Goal: Find contact information: Find contact information

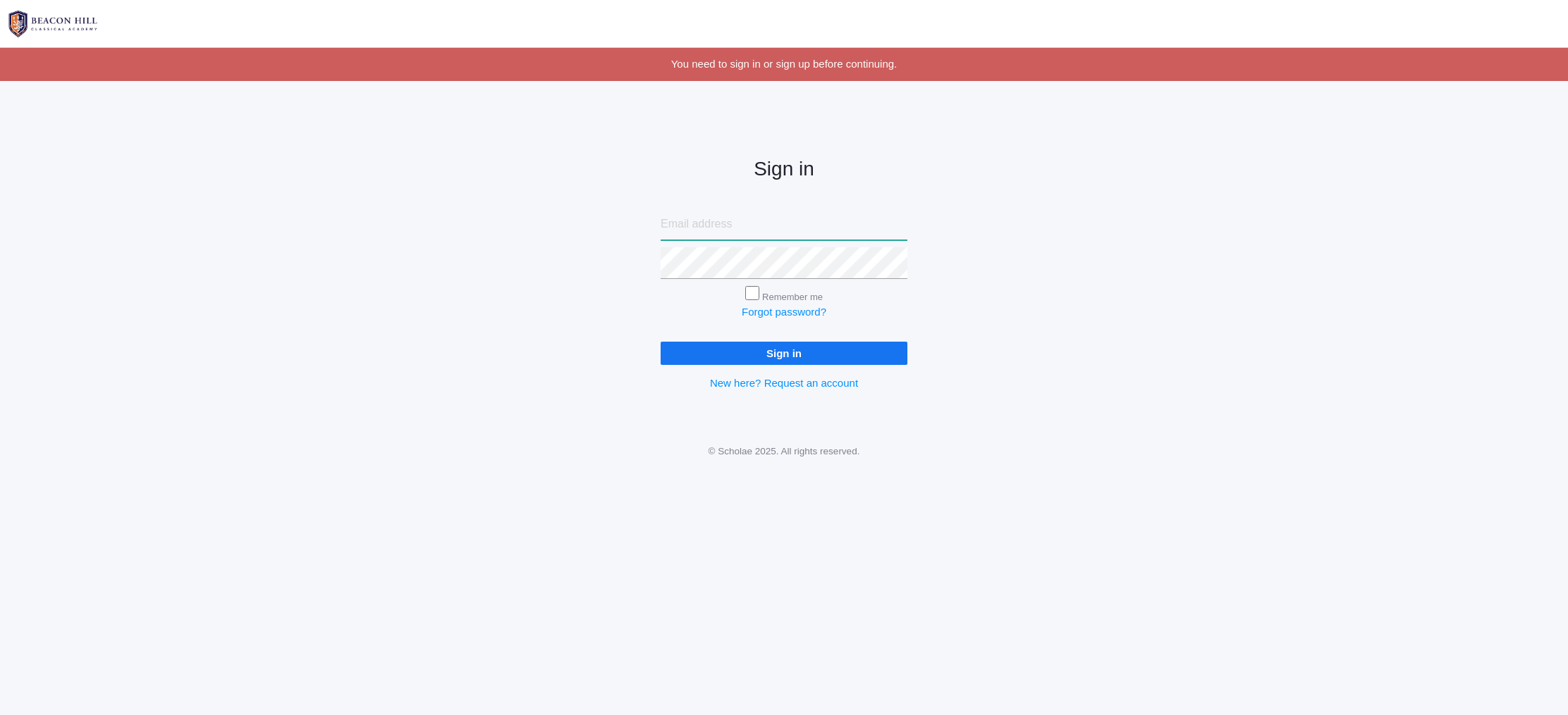
type input "vivianbeaty@gmail.com"
click at [793, 355] on input "Sign in" at bounding box center [784, 354] width 247 height 24
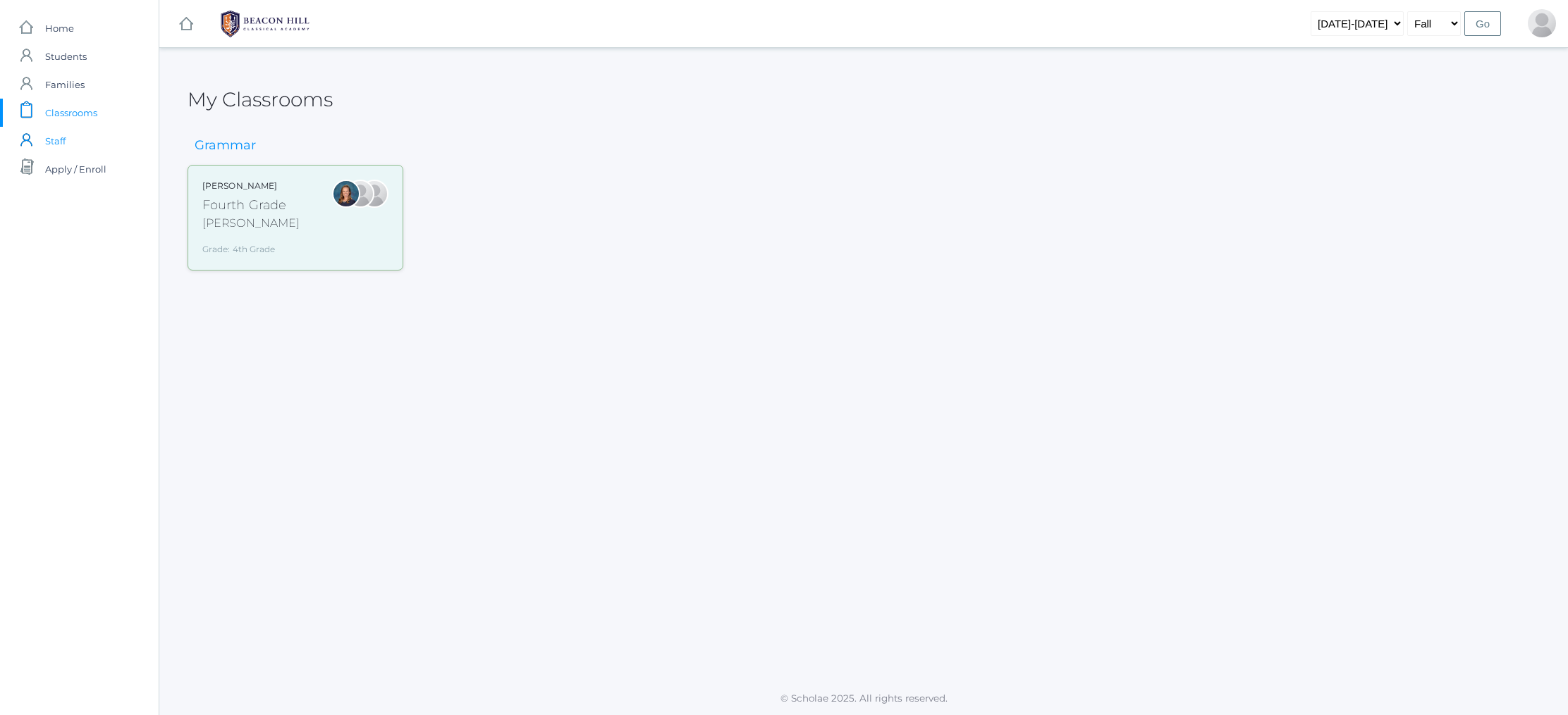
click at [54, 140] on span "Staff" at bounding box center [55, 141] width 21 height 28
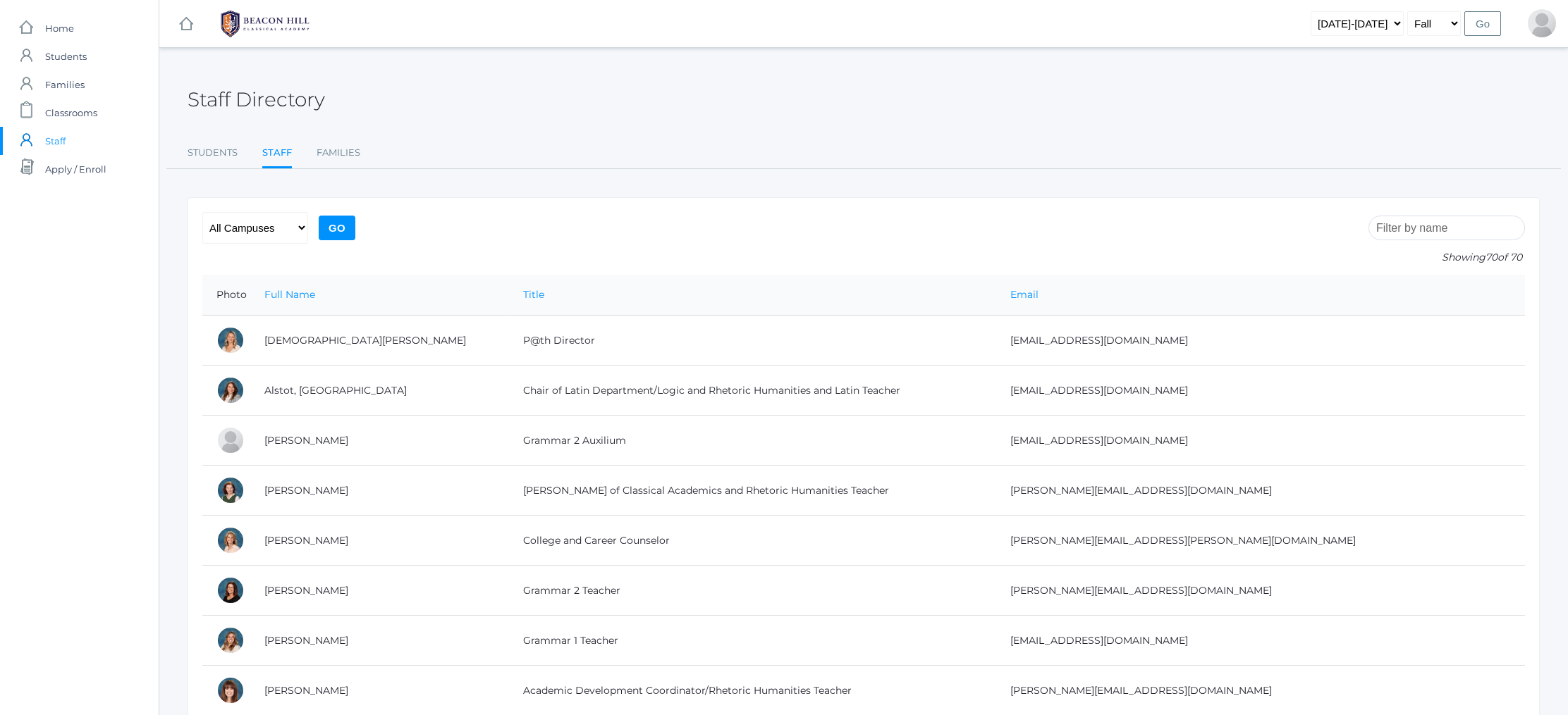
click at [1420, 226] on input "search" at bounding box center [1446, 228] width 156 height 24
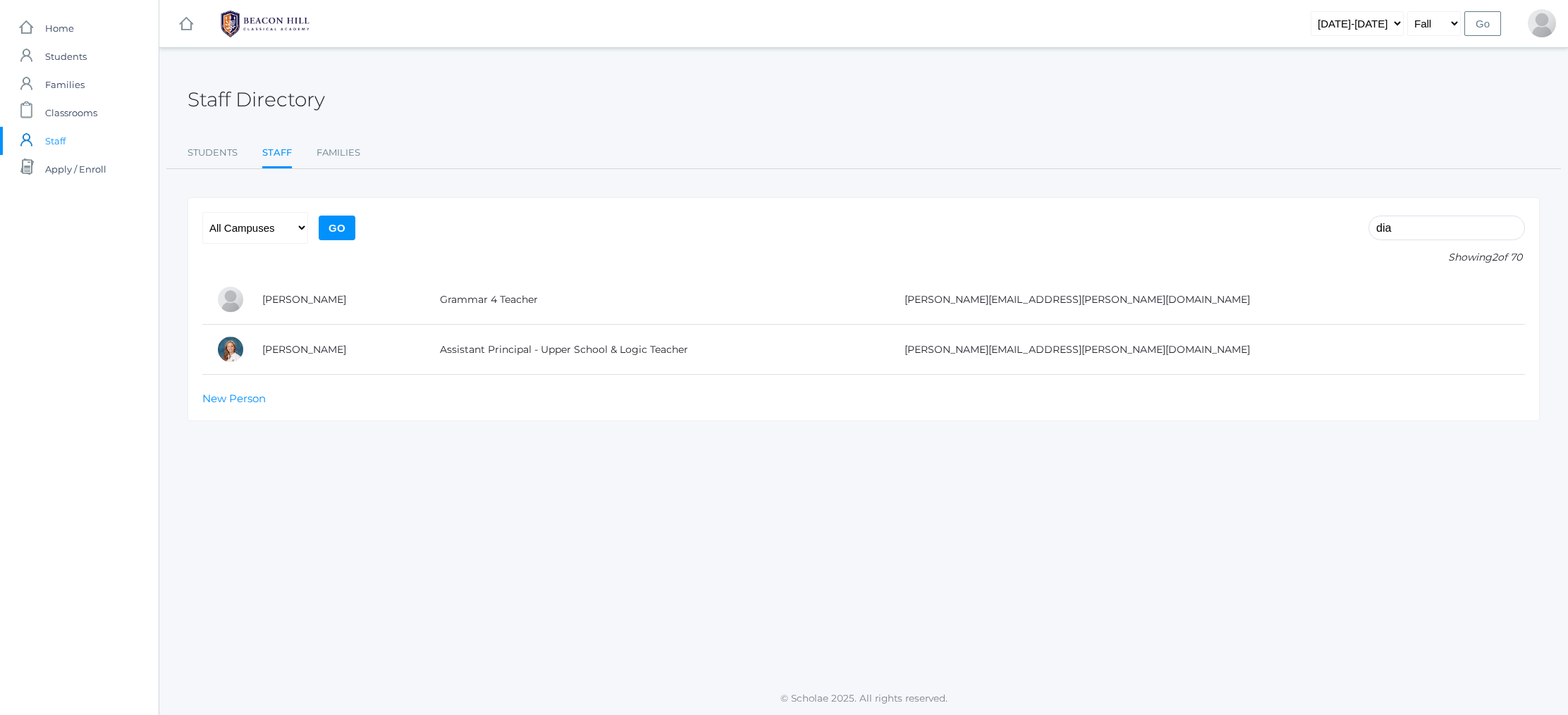
type input "did"
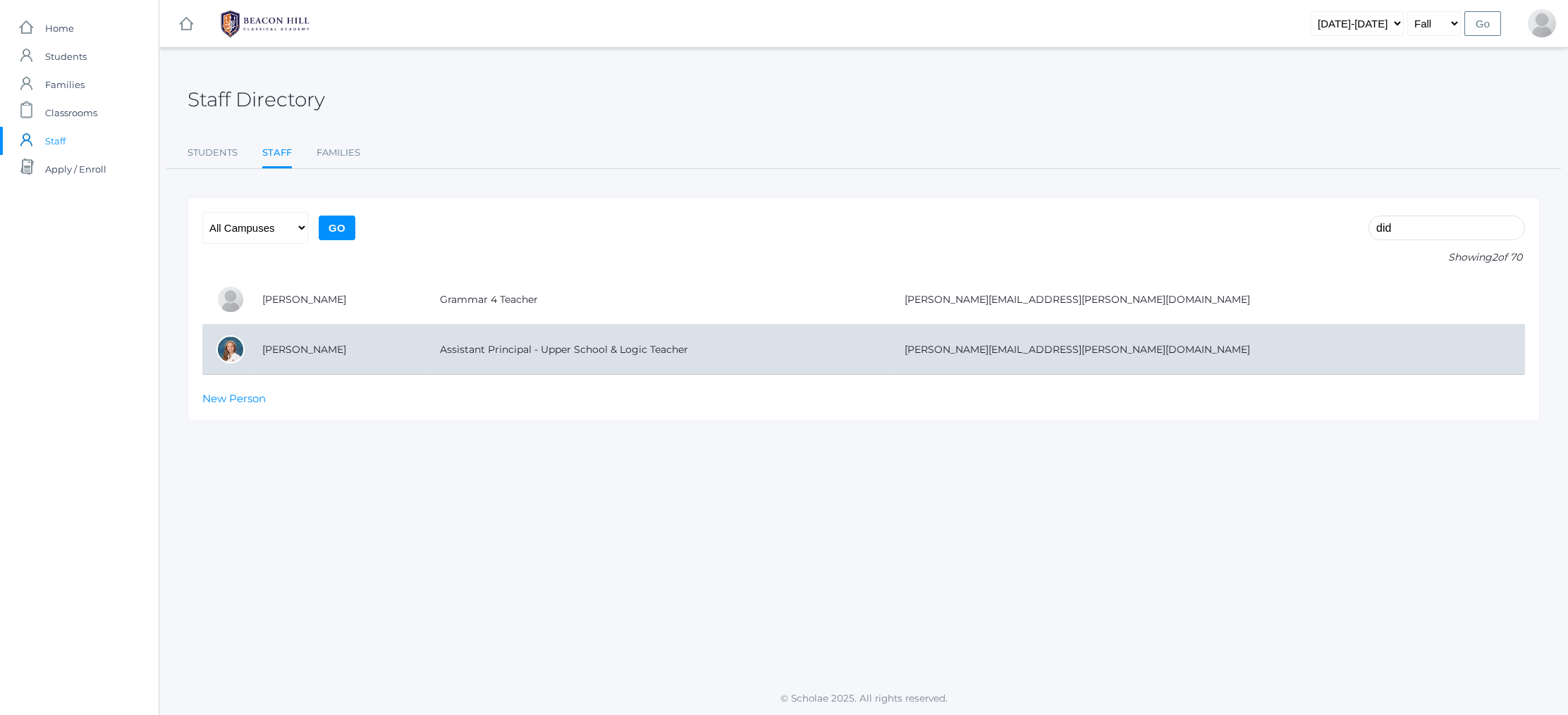
drag, startPoint x: 1420, startPoint y: 226, endPoint x: 1106, endPoint y: 351, distance: 338.0
click at [1106, 351] on td "[PERSON_NAME][EMAIL_ADDRESS][PERSON_NAME][DOMAIN_NAME]" at bounding box center [1207, 349] width 634 height 50
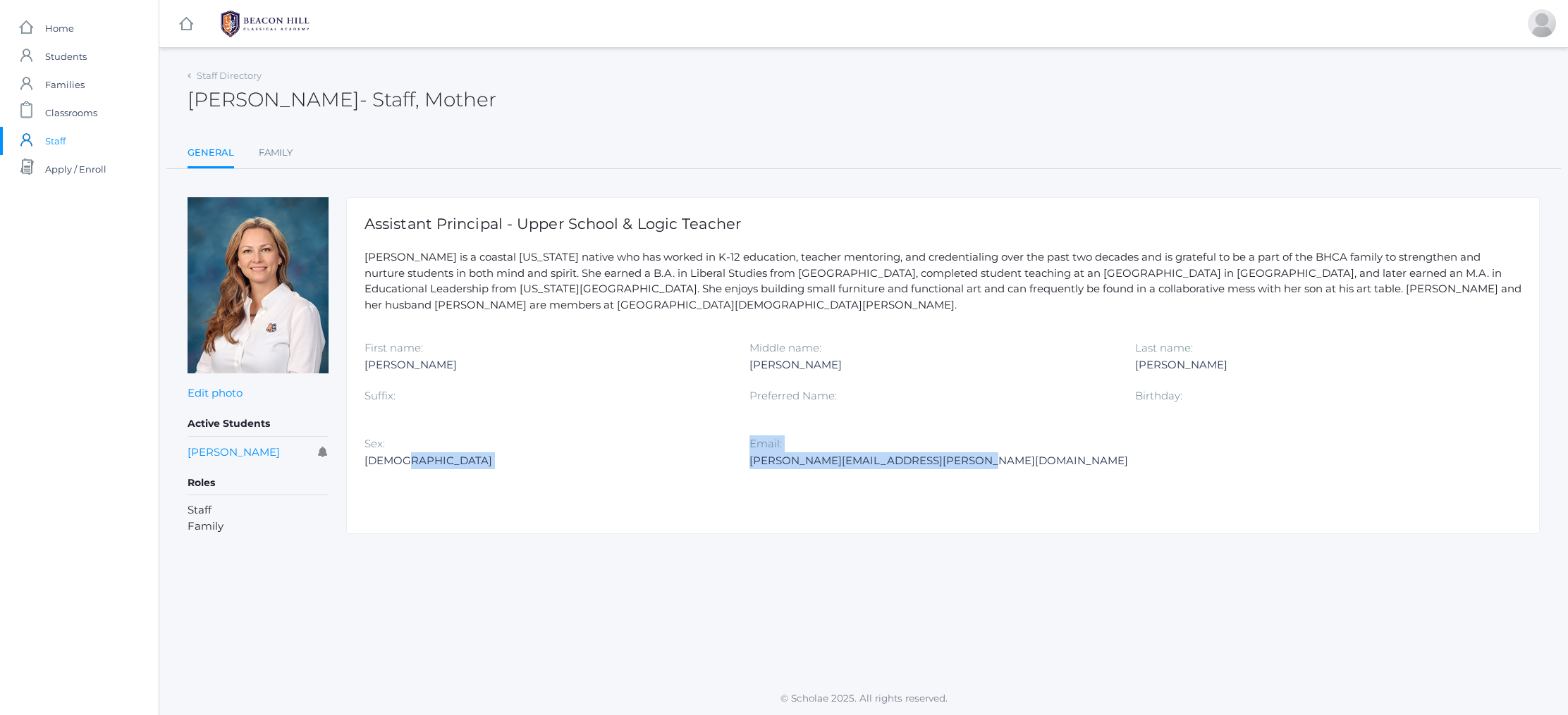
drag, startPoint x: 754, startPoint y: 456, endPoint x: 848, endPoint y: 466, distance: 94.5
click at [847, 466] on div "First name: Jessica Middle name: Bowen Last name: Diaz Suffix: Preferred Name: …" at bounding box center [943, 411] width 1157 height 143
drag, startPoint x: 924, startPoint y: 481, endPoint x: 943, endPoint y: 463, distance: 26.2
click at [926, 479] on div "Assistant Principal - Upper School & Logic Teacher Jessica Diaz is a coastal Ca…" at bounding box center [942, 365] width 1193 height 337
drag, startPoint x: 926, startPoint y: 461, endPoint x: 750, endPoint y: 461, distance: 176.0
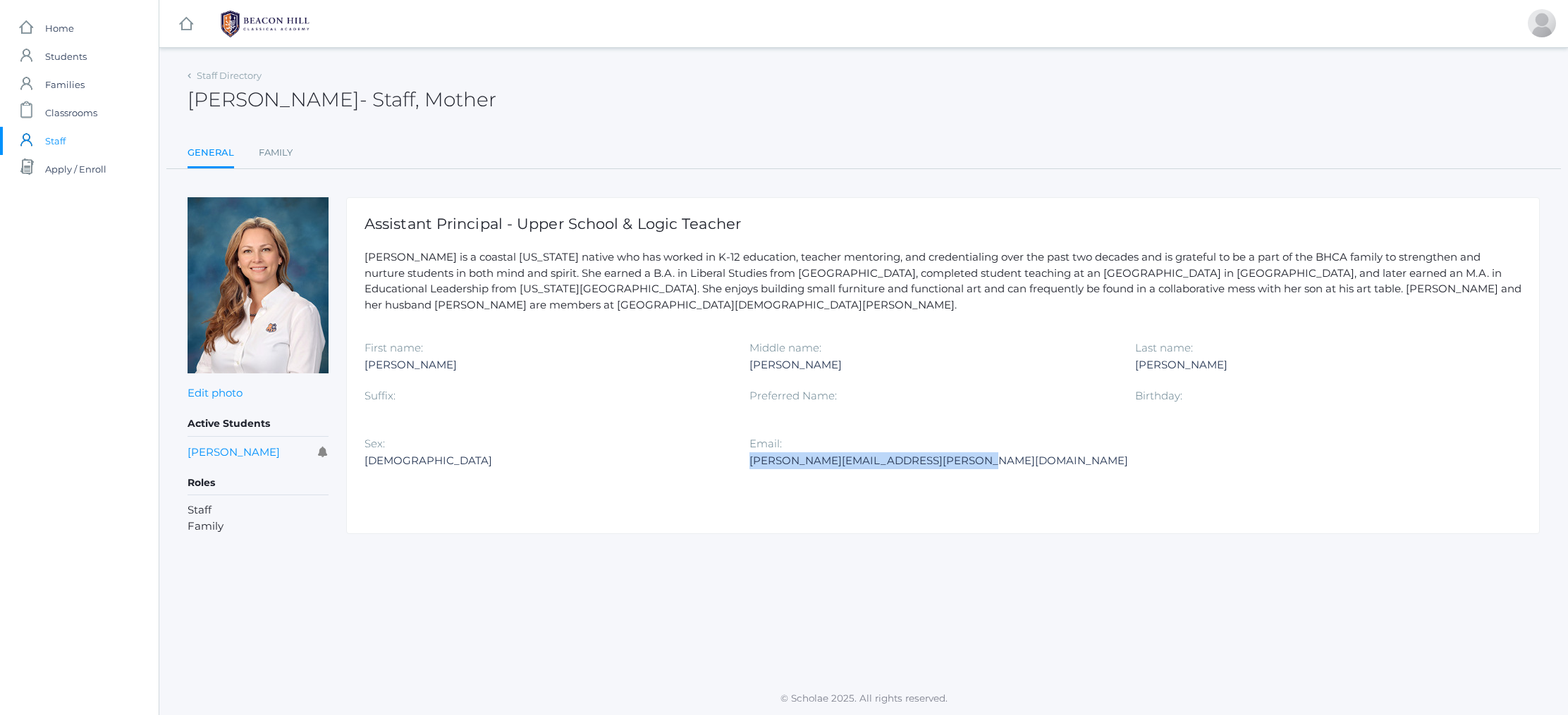
click at [750, 460] on div "[PERSON_NAME][EMAIL_ADDRESS][PERSON_NAME][DOMAIN_NAME]" at bounding box center [938, 461] width 378 height 17
copy div "[PERSON_NAME][EMAIL_ADDRESS][PERSON_NAME][DOMAIN_NAME]"
